Goal: Navigation & Orientation: Find specific page/section

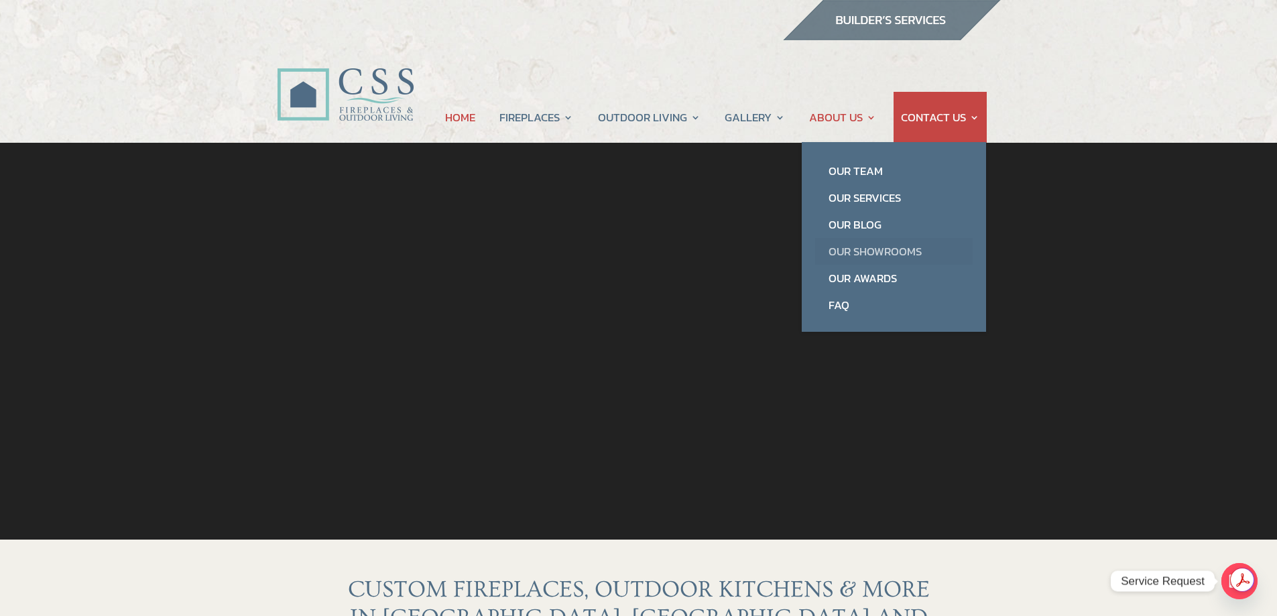
click at [861, 248] on link "Our Showrooms" at bounding box center [893, 251] width 157 height 27
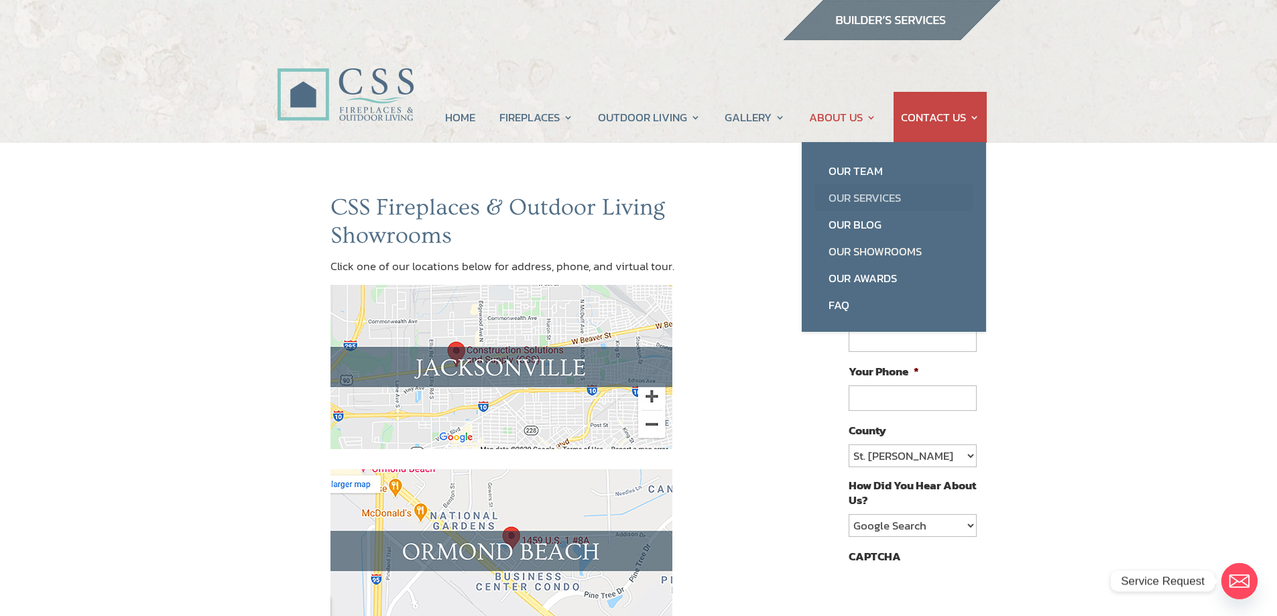
click at [838, 198] on link "Our Services" at bounding box center [893, 197] width 157 height 27
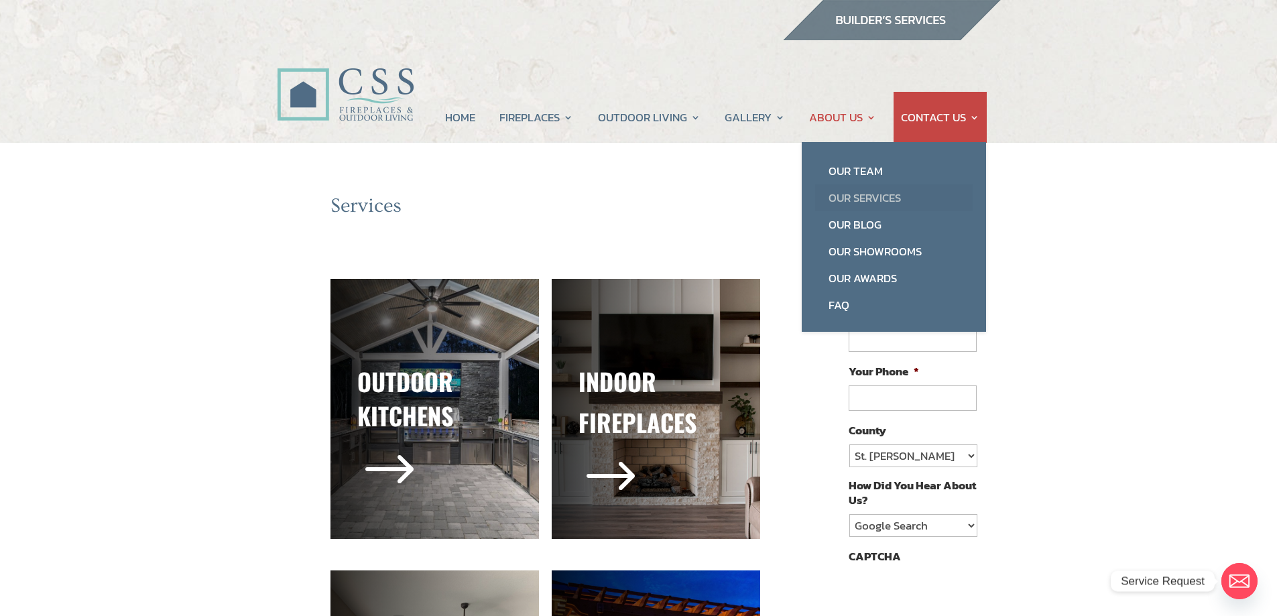
click at [864, 193] on link "Our Services" at bounding box center [893, 197] width 157 height 27
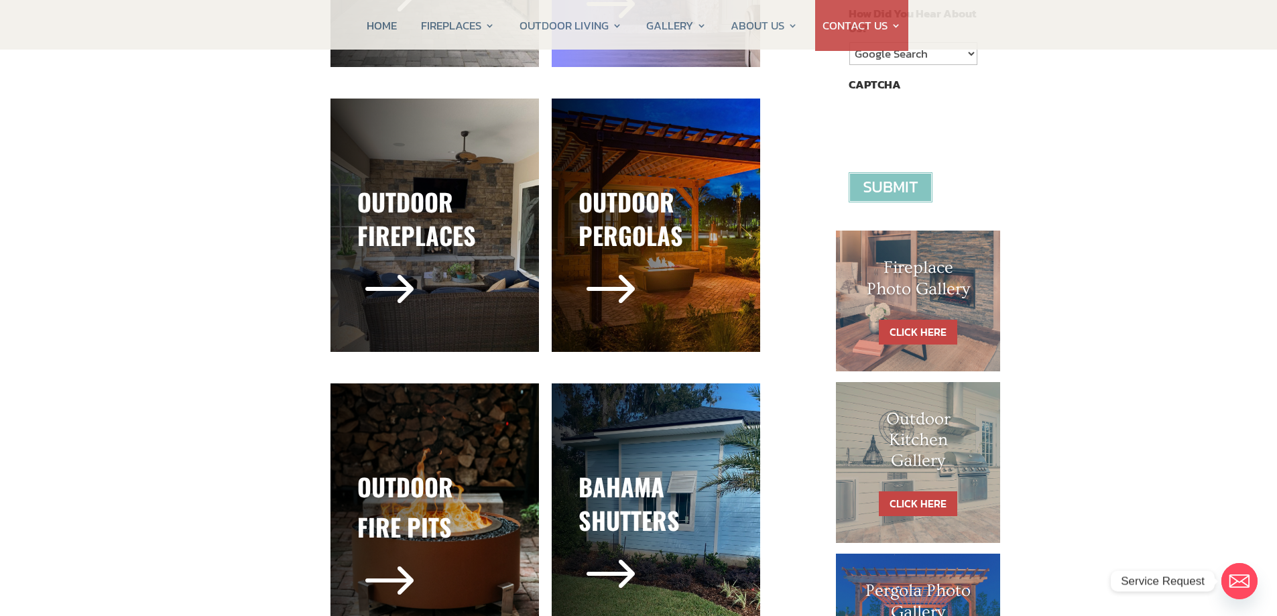
scroll to position [603, 0]
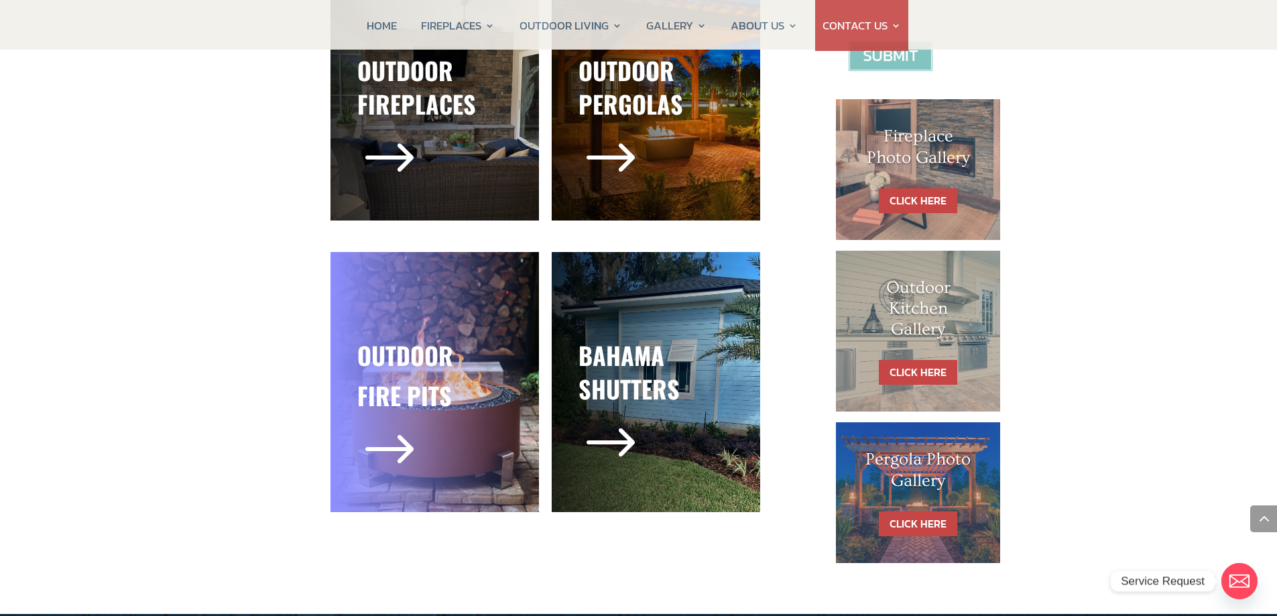
click at [449, 296] on div "Outdoor Fire Pits $" at bounding box center [434, 382] width 208 height 260
click at [404, 365] on h3 "Outdoor" at bounding box center [434, 358] width 155 height 40
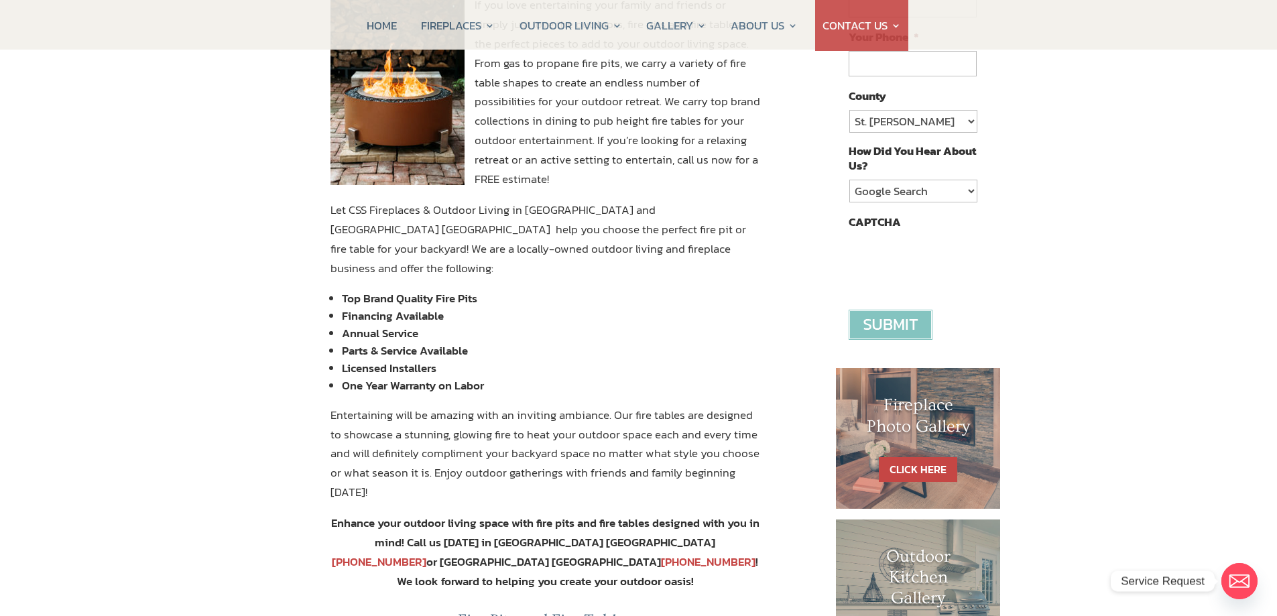
scroll to position [335, 0]
click at [905, 121] on select "St. [PERSON_NAME] Volusia Flagler [PERSON_NAME] Nassau Other" at bounding box center [912, 120] width 127 height 23
select select "Other"
click at [849, 109] on select "St. [PERSON_NAME] Volusia Flagler [PERSON_NAME] Nassau Other" at bounding box center [912, 120] width 127 height 23
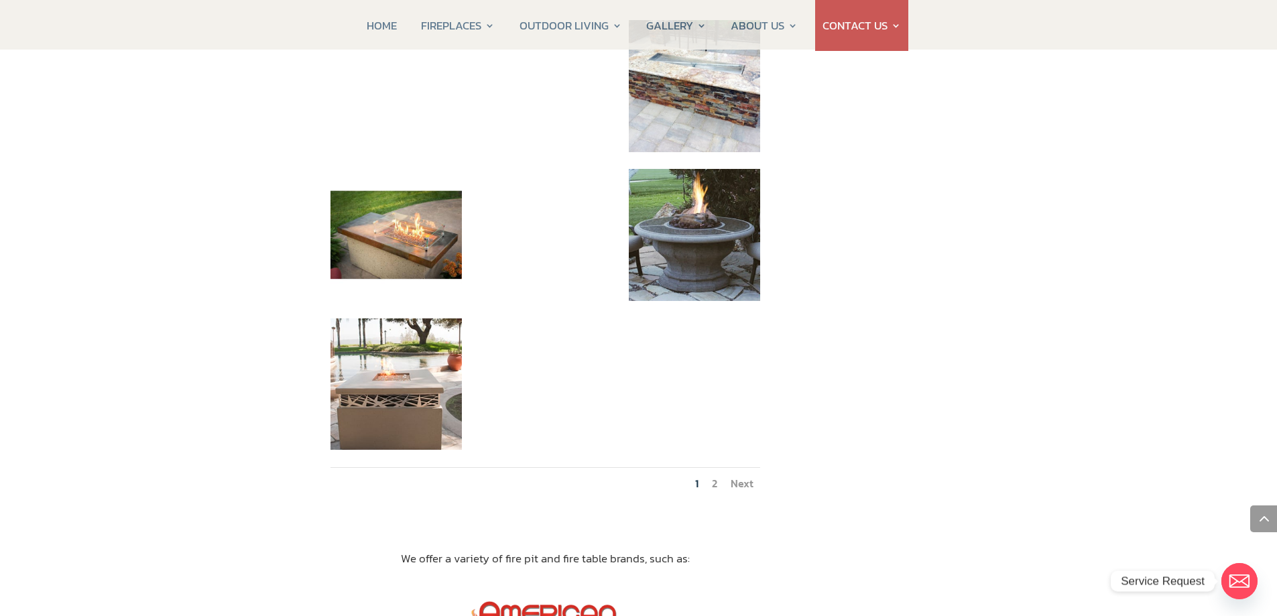
scroll to position [1541, 0]
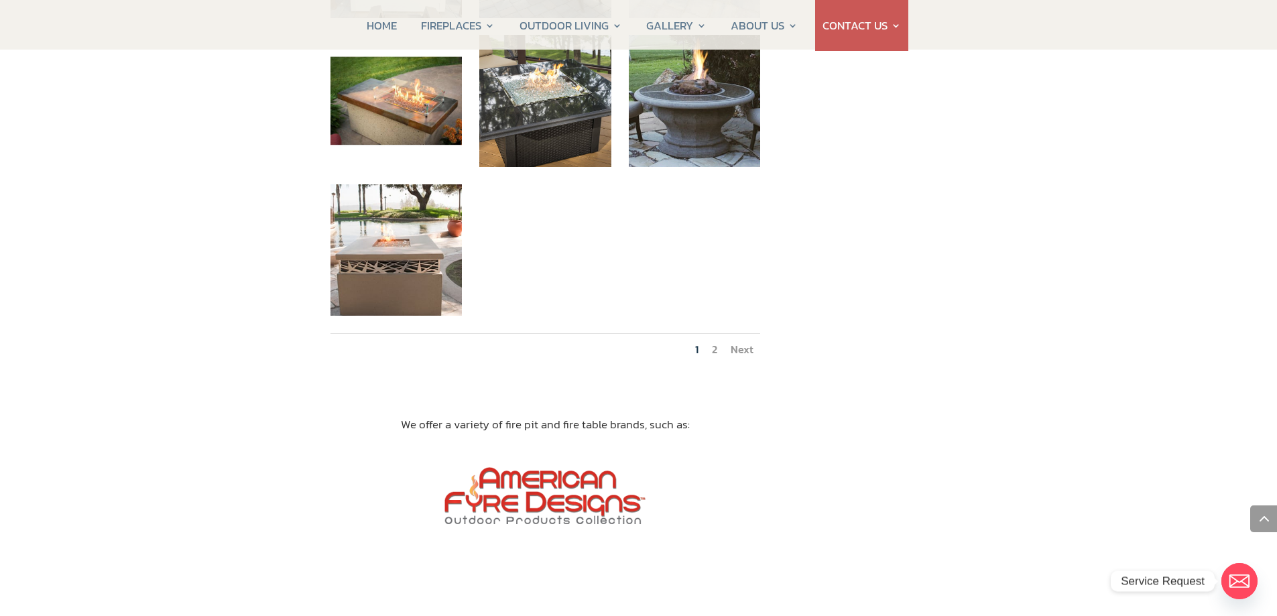
click at [715, 341] on link "2" at bounding box center [714, 349] width 5 height 16
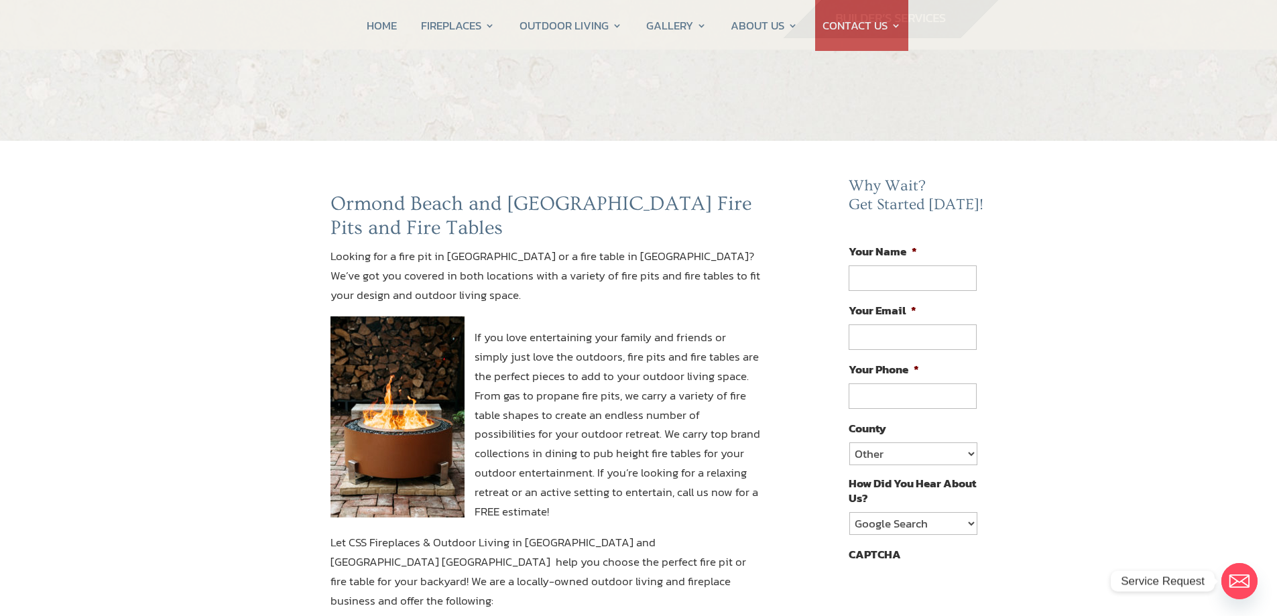
scroll to position [0, 0]
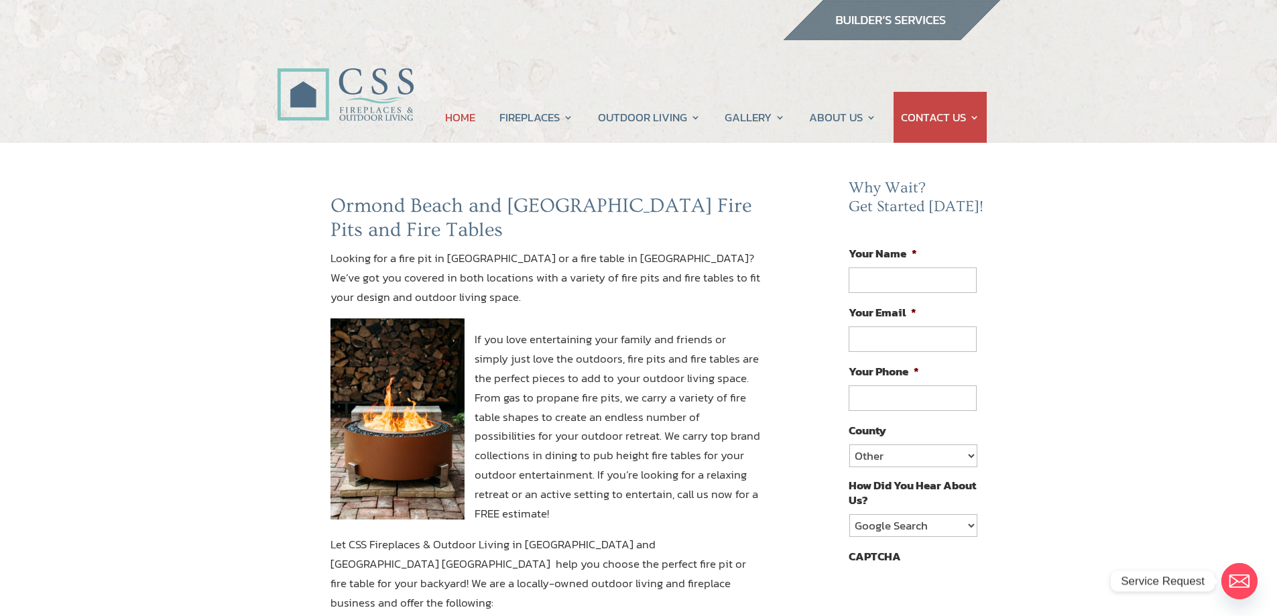
click at [460, 116] on link "HOME" at bounding box center [460, 117] width 30 height 51
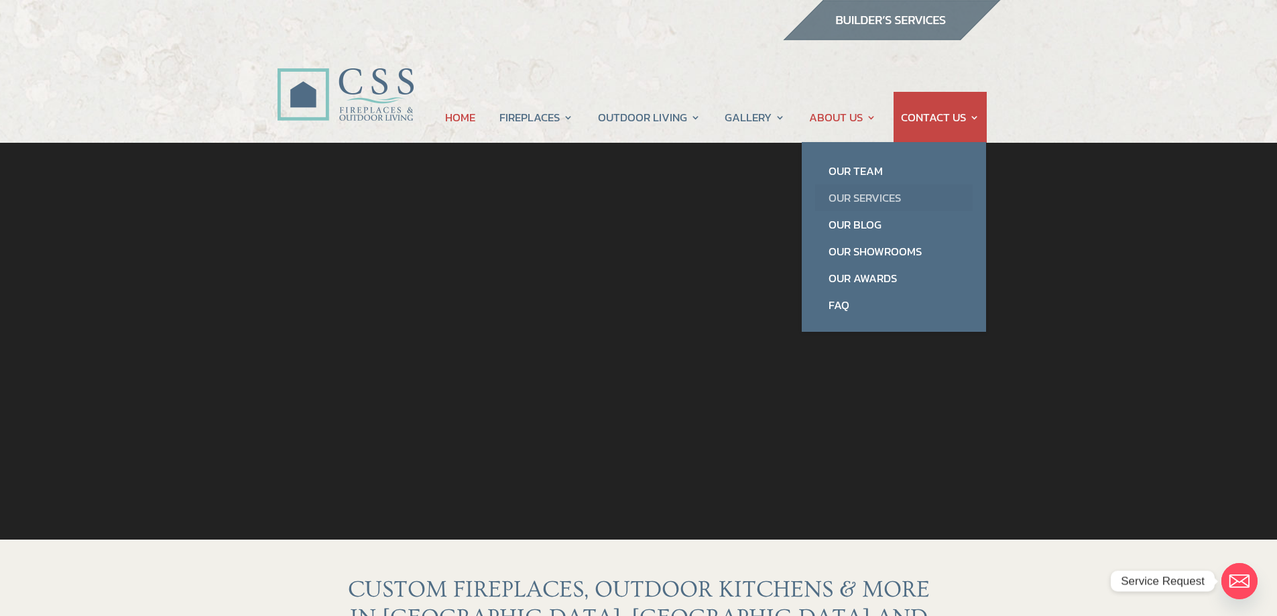
click at [838, 192] on link "Our Services" at bounding box center [893, 197] width 157 height 27
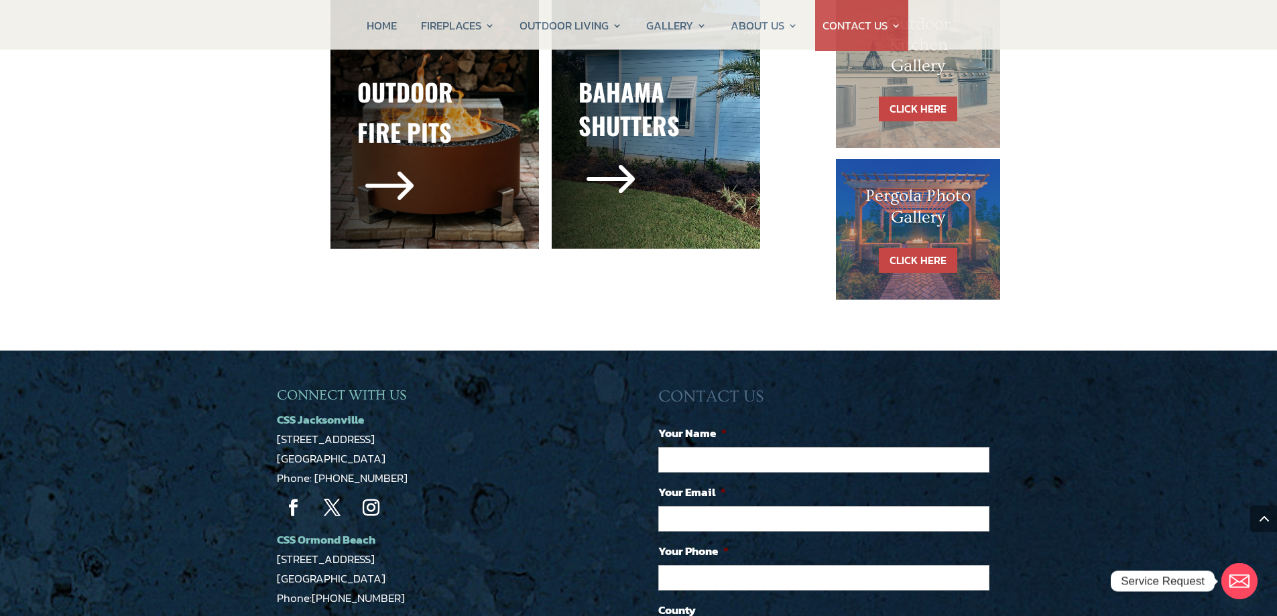
scroll to position [871, 0]
